Goal: Task Accomplishment & Management: Manage account settings

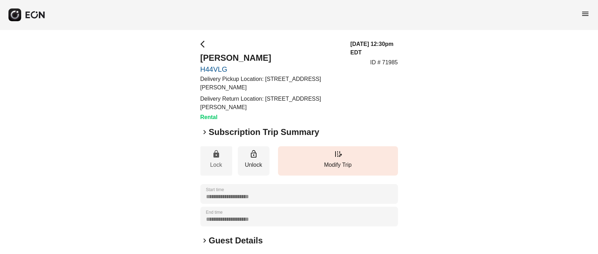
scroll to position [53, 0]
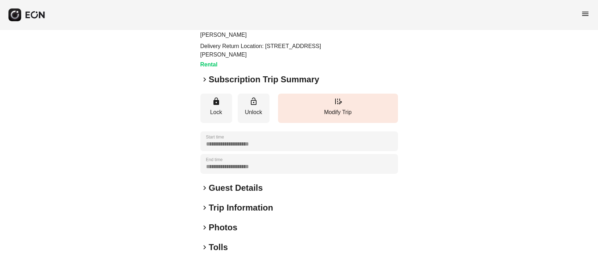
click at [218, 229] on h2 "Photos" at bounding box center [223, 227] width 29 height 11
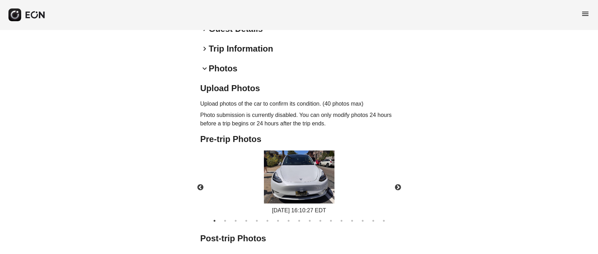
scroll to position [0, 0]
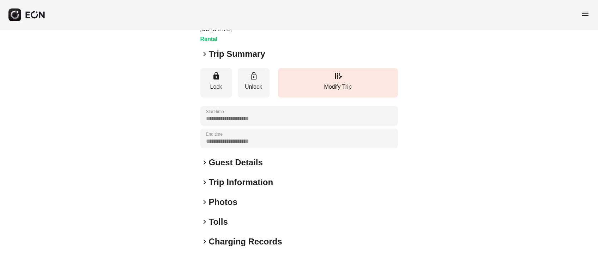
scroll to position [98, 0]
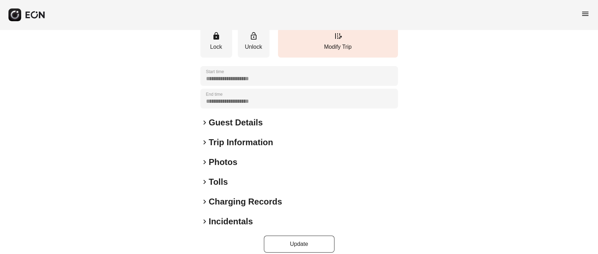
click at [210, 159] on h2 "Photos" at bounding box center [223, 161] width 29 height 11
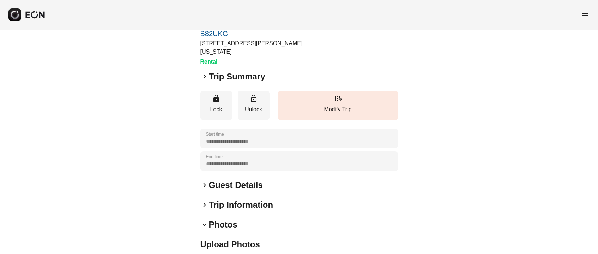
scroll to position [0, 0]
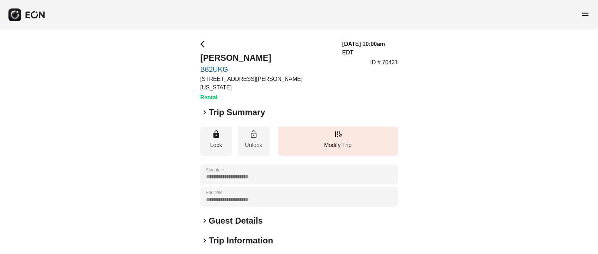
scroll to position [98, 0]
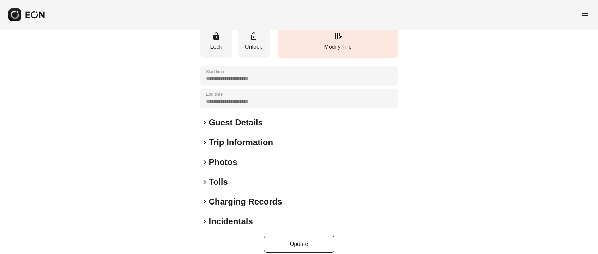
click at [224, 137] on h2 "Trip Information" at bounding box center [241, 142] width 65 height 11
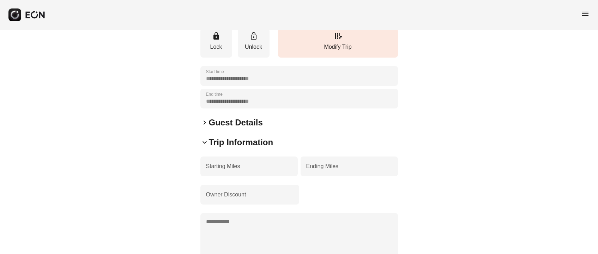
scroll to position [204, 0]
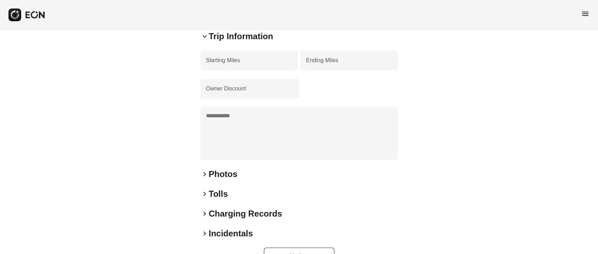
click at [220, 168] on h2 "Photos" at bounding box center [223, 173] width 29 height 11
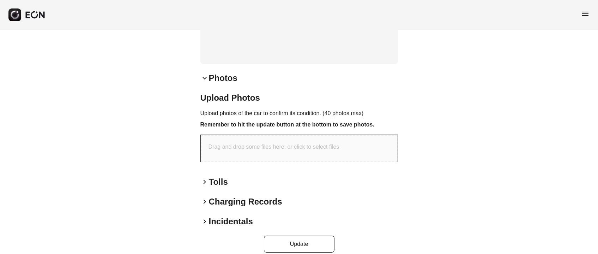
scroll to position [0, 0]
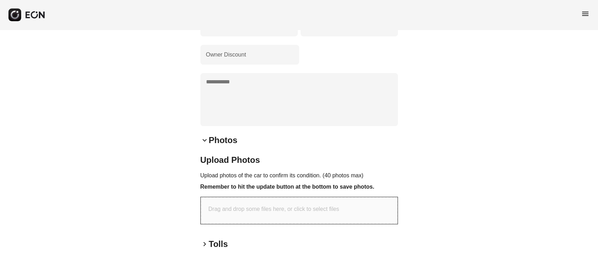
scroll to position [300, 0]
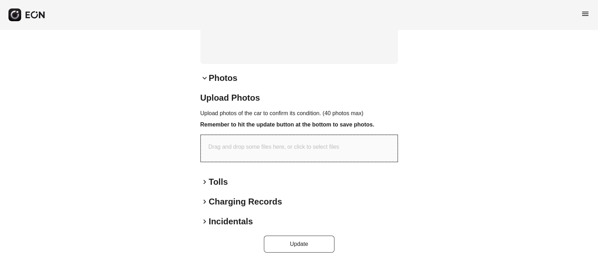
click at [266, 147] on div "Drag and drop some files here, or click to select files" at bounding box center [299, 148] width 197 height 27
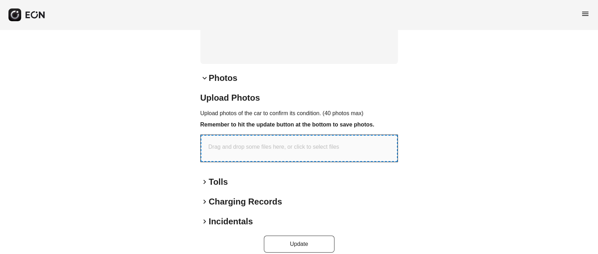
type input "**********"
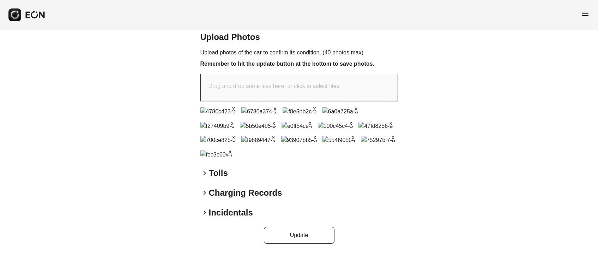
scroll to position [505, 0]
click at [290, 232] on button "Update" at bounding box center [299, 235] width 71 height 17
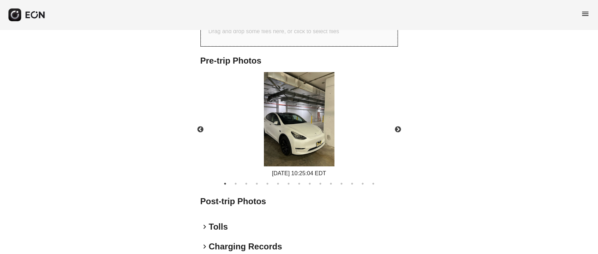
scroll to position [407, 0]
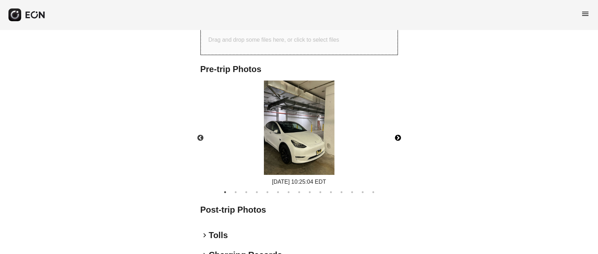
click at [402, 126] on button "Next" at bounding box center [398, 138] width 25 height 25
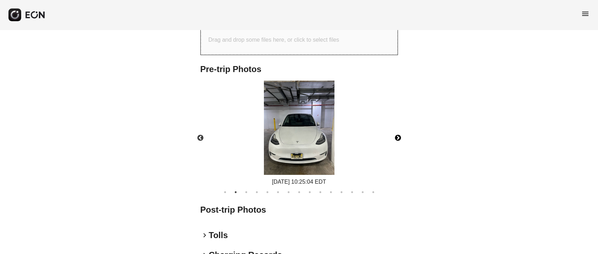
click at [400, 126] on button "Next" at bounding box center [398, 138] width 25 height 25
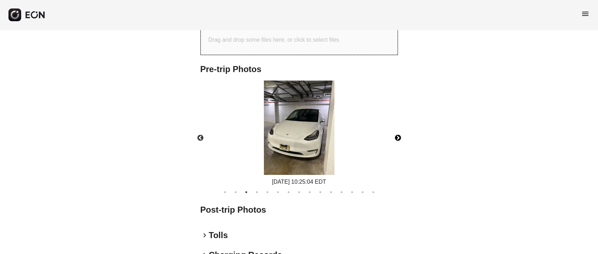
click at [400, 126] on button "Next" at bounding box center [398, 138] width 25 height 25
click at [399, 127] on button "Next" at bounding box center [398, 138] width 25 height 25
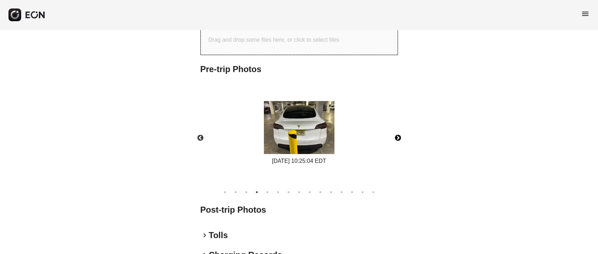
click at [399, 128] on button "Next" at bounding box center [398, 138] width 25 height 25
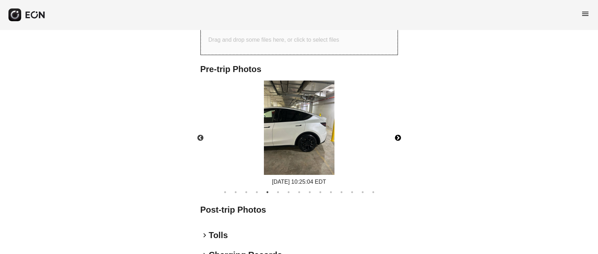
click at [399, 128] on button "Next" at bounding box center [398, 138] width 25 height 25
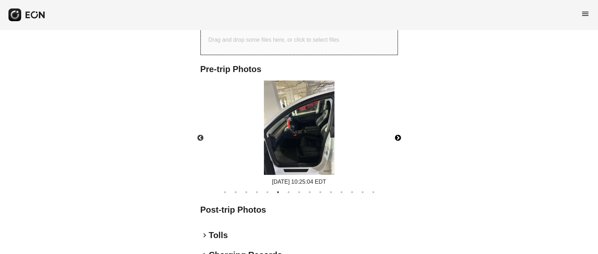
click at [399, 128] on button "Next" at bounding box center [398, 138] width 25 height 25
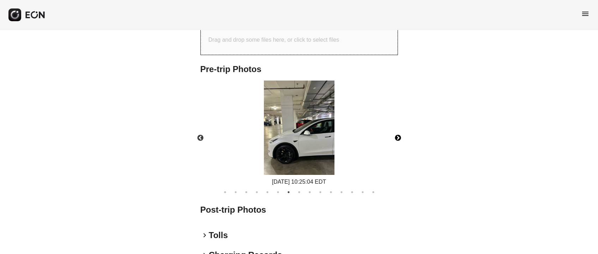
click at [398, 128] on button "Next" at bounding box center [398, 138] width 25 height 25
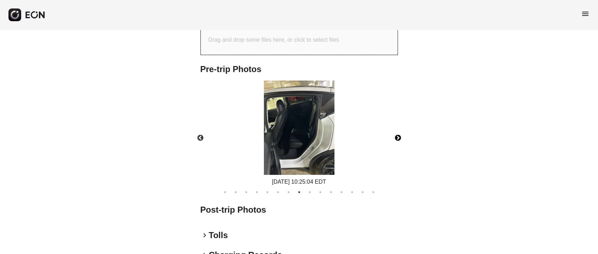
click at [398, 128] on button "Next" at bounding box center [398, 138] width 25 height 25
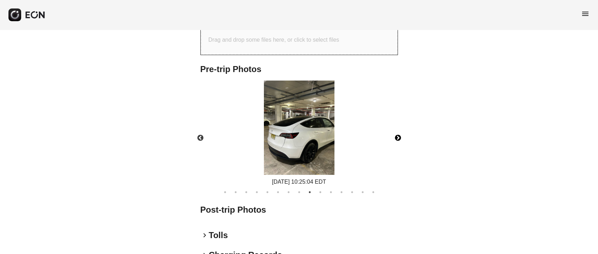
click at [398, 128] on button "Next" at bounding box center [398, 138] width 25 height 25
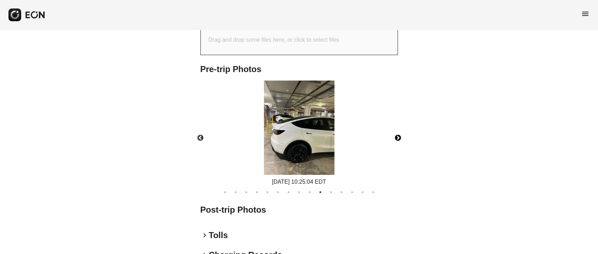
click at [398, 128] on button "Next" at bounding box center [398, 138] width 25 height 25
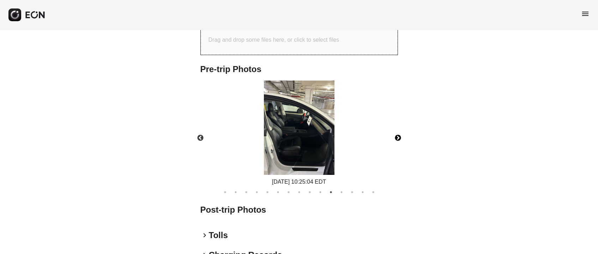
click at [398, 128] on button "Next" at bounding box center [398, 138] width 25 height 25
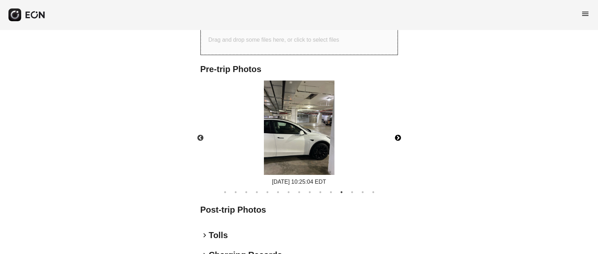
click at [398, 128] on button "Next" at bounding box center [398, 138] width 25 height 25
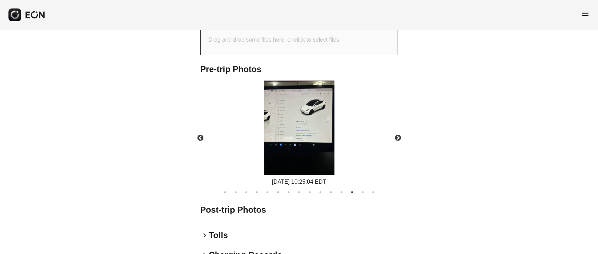
click at [257, 120] on div "09/13/2025 10:25:04 EDT" at bounding box center [300, 133] width 210 height 106
click at [282, 113] on img at bounding box center [299, 127] width 71 height 94
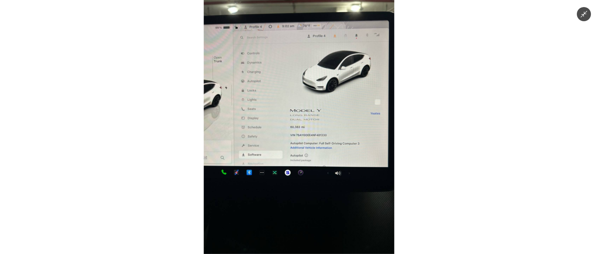
click at [585, 9] on button "Minimize image" at bounding box center [584, 14] width 14 height 14
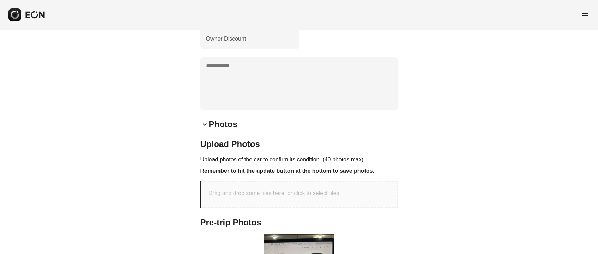
scroll to position [195, 0]
